Goal: Use online tool/utility: Utilize a website feature to perform a specific function

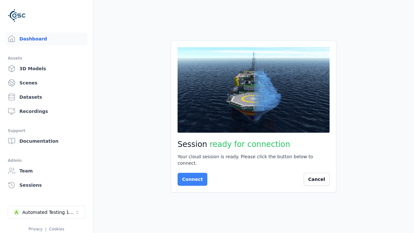
click at [191, 176] on button "Connect" at bounding box center [193, 179] width 30 height 13
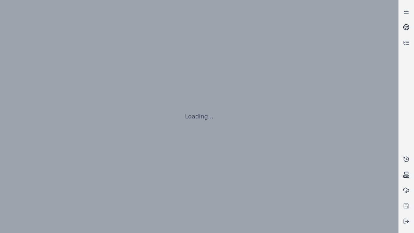
click at [407, 27] on icon at bounding box center [407, 26] width 4 height 2
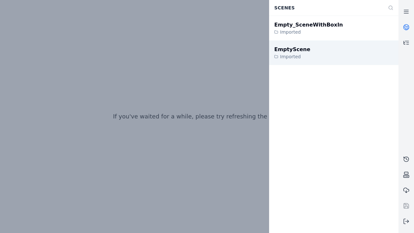
click at [289, 49] on div "EmptyScene" at bounding box center [292, 50] width 36 height 8
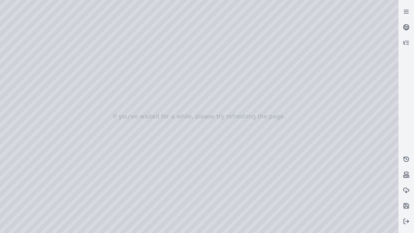
click at [2, 2] on div at bounding box center [199, 116] width 399 height 233
click at [365, 228] on div at bounding box center [199, 116] width 399 height 233
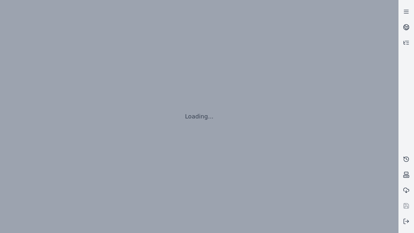
click at [407, 221] on line at bounding box center [407, 221] width 3 height 0
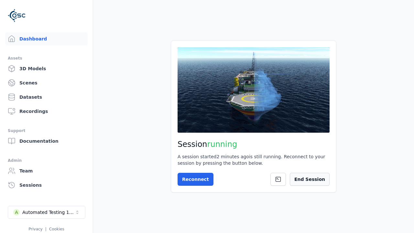
click at [313, 179] on button "End Session" at bounding box center [310, 179] width 40 height 13
